Goal: Task Accomplishment & Management: Manage account settings

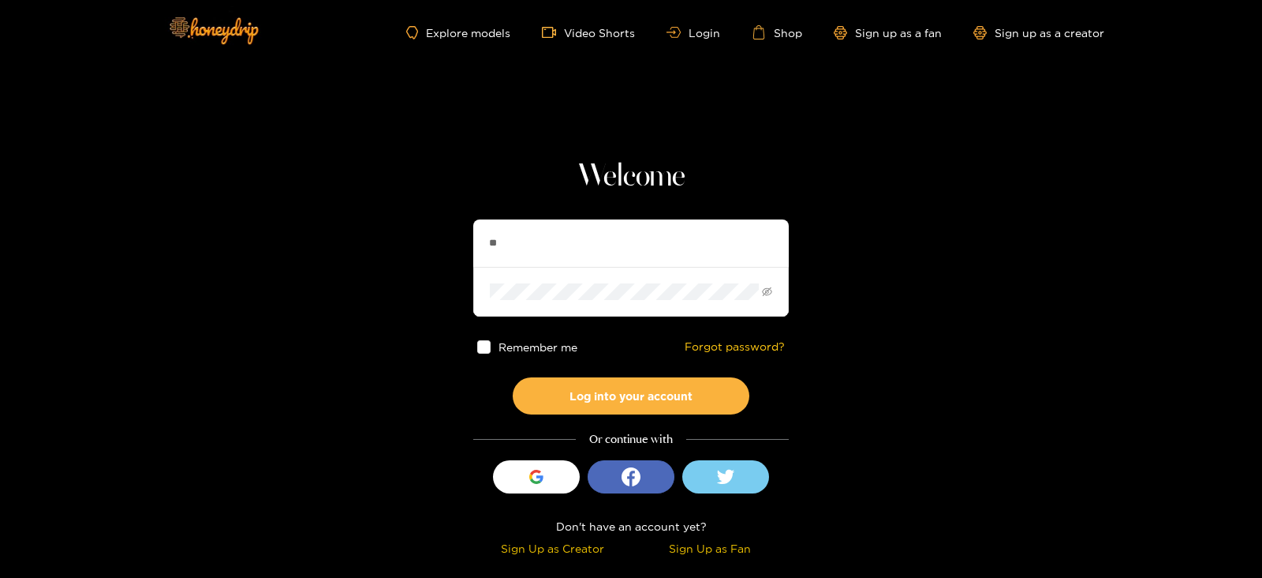
type input "*"
click at [513, 377] on button "Log into your account" at bounding box center [631, 395] width 237 height 37
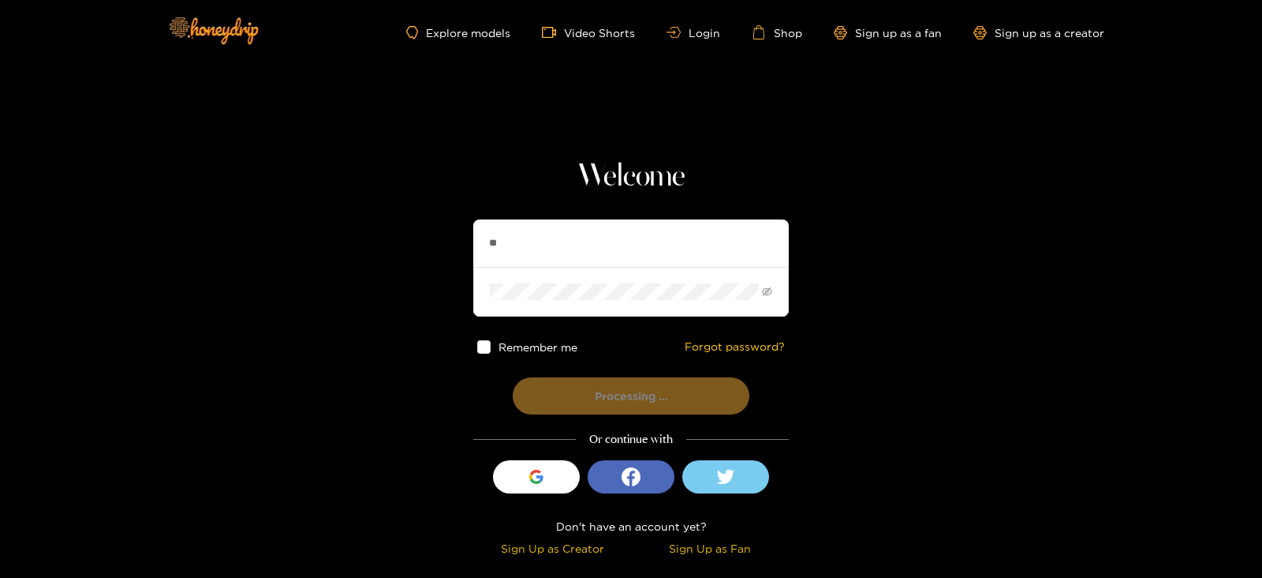
type input "*********"
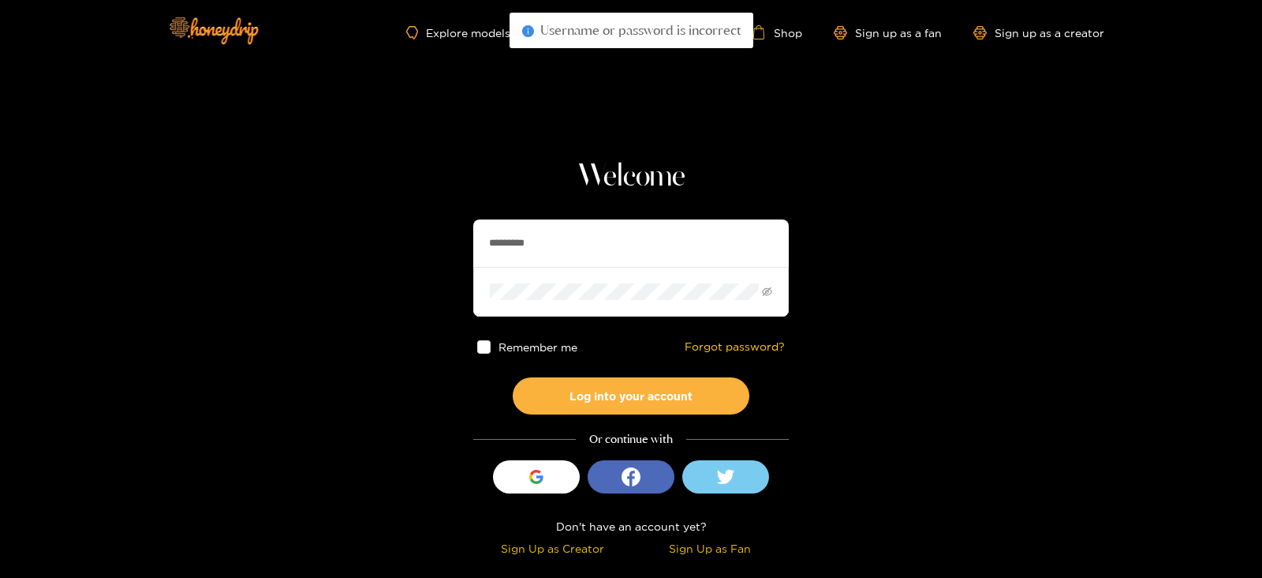
click at [513, 377] on button "Log into your account" at bounding box center [631, 395] width 237 height 37
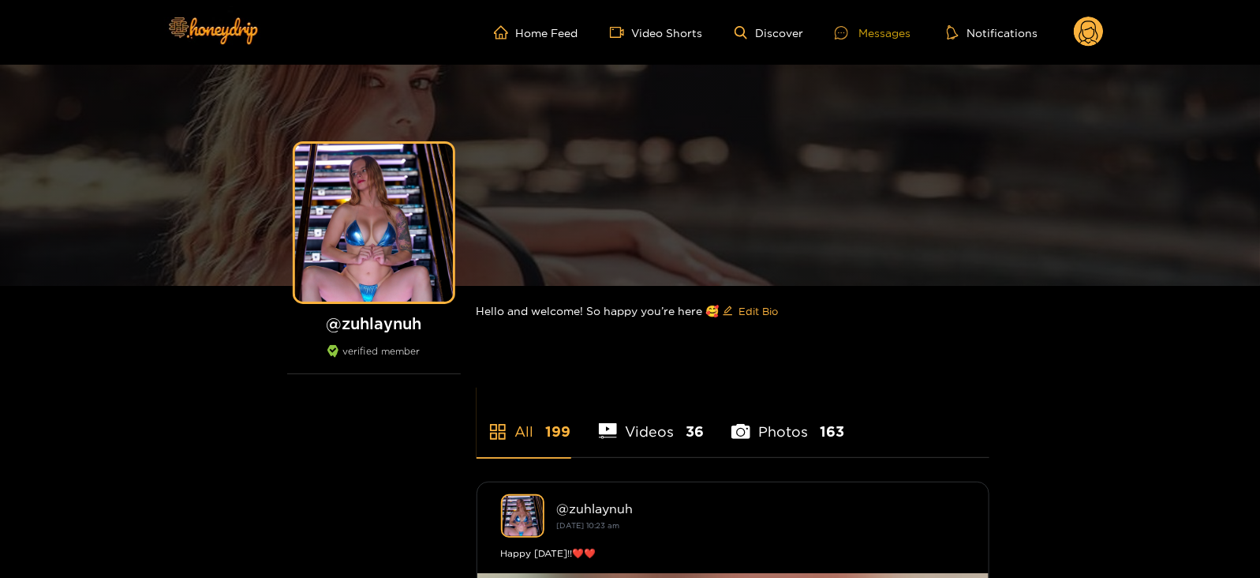
click at [855, 32] on div at bounding box center [847, 32] width 24 height 13
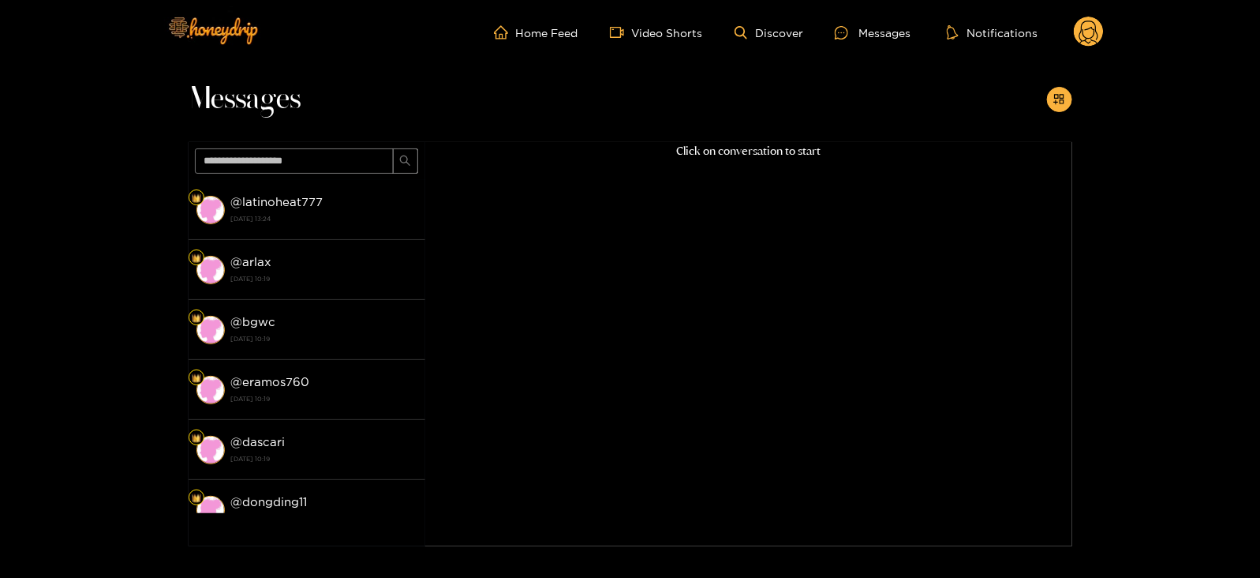
click at [1083, 21] on circle at bounding box center [1089, 32] width 30 height 30
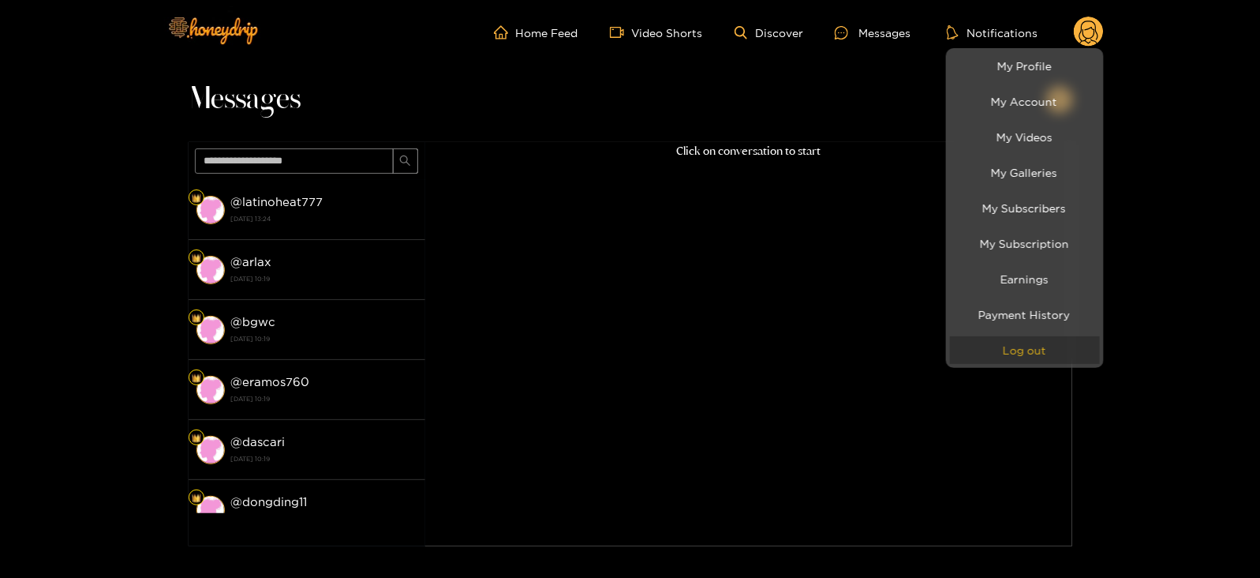
click at [1028, 355] on button "Log out" at bounding box center [1025, 350] width 150 height 28
